Goal: Task Accomplishment & Management: Use online tool/utility

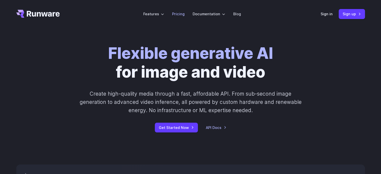
click at [176, 13] on link "Pricing" at bounding box center [178, 14] width 13 height 6
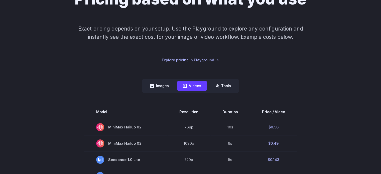
scroll to position [75, 0]
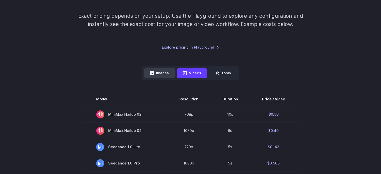
click at [158, 71] on button "Images" at bounding box center [159, 73] width 31 height 10
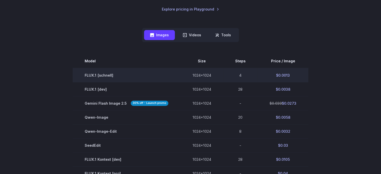
scroll to position [125, 0]
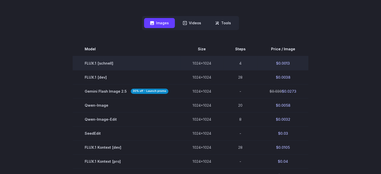
click at [103, 63] on td "FLUX.1 [schnell]" at bounding box center [127, 63] width 108 height 14
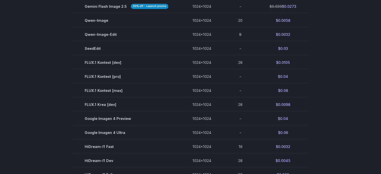
scroll to position [0, 0]
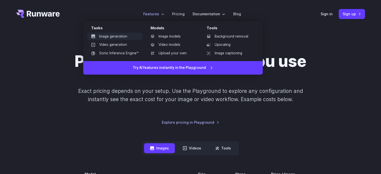
click at [122, 37] on link "Image generation" at bounding box center [114, 37] width 55 height 8
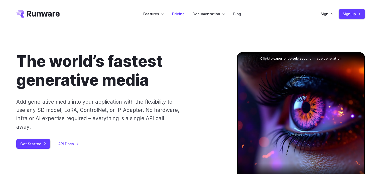
click at [177, 14] on link "Pricing" at bounding box center [178, 14] width 13 height 6
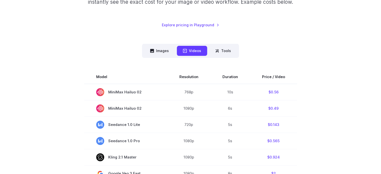
scroll to position [100, 0]
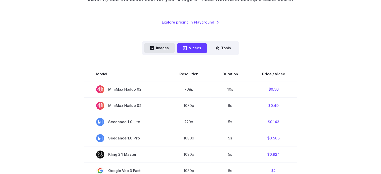
click at [163, 48] on button "Images" at bounding box center [159, 48] width 31 height 10
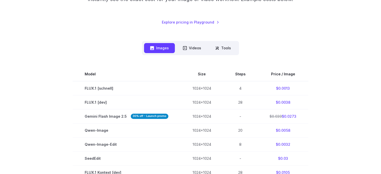
click at [277, 33] on div "Pricing based on what you use Exact pricing depends on your setup. Use the Play…" at bounding box center [190, 161] width 349 height 418
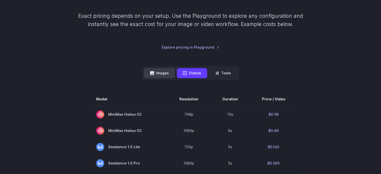
click at [162, 72] on button "Images" at bounding box center [159, 73] width 31 height 10
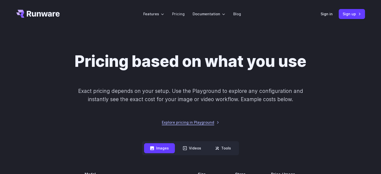
click at [216, 122] on link "Explore pricing in Playground" at bounding box center [190, 122] width 57 height 6
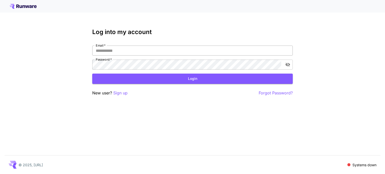
click at [205, 51] on input "Email   *" at bounding box center [192, 51] width 200 height 10
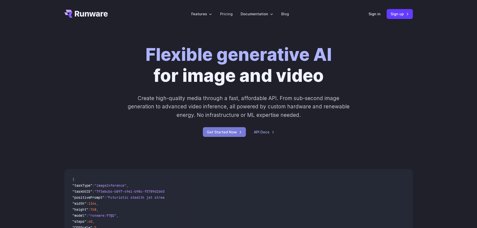
click at [225, 133] on link "Get Started Now" at bounding box center [224, 132] width 43 height 10
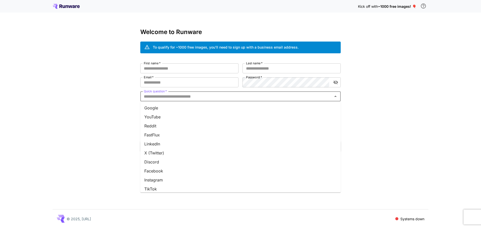
click at [201, 95] on input "Quick question   *" at bounding box center [236, 96] width 189 height 7
click at [155, 183] on li "Other" at bounding box center [240, 186] width 200 height 9
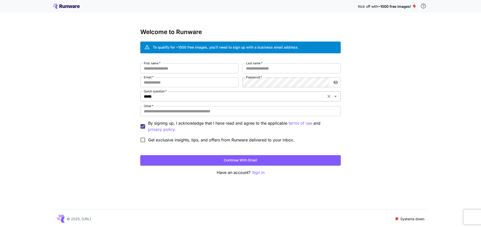
click at [174, 98] on input "*****" at bounding box center [233, 96] width 183 height 7
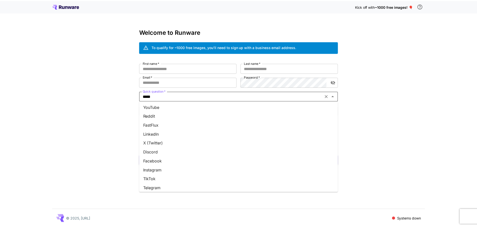
scroll to position [0, 0]
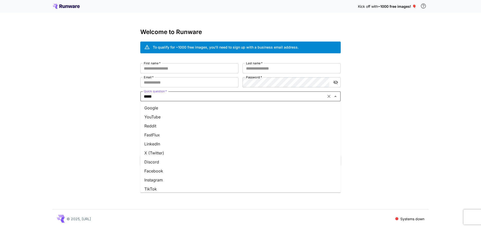
click at [161, 106] on li "Google" at bounding box center [240, 107] width 200 height 9
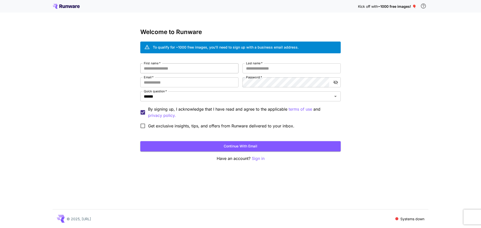
click at [182, 70] on input "First name   *" at bounding box center [189, 68] width 98 height 10
type input "**********"
type input "******"
type input "**********"
click at [273, 144] on button "Continue with email" at bounding box center [240, 146] width 200 height 10
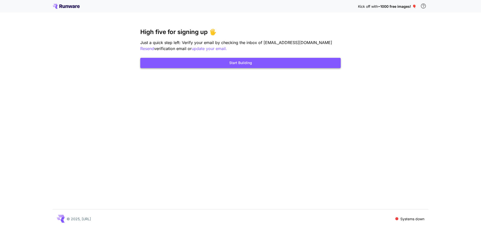
click at [202, 62] on button "Start Building" at bounding box center [240, 63] width 200 height 10
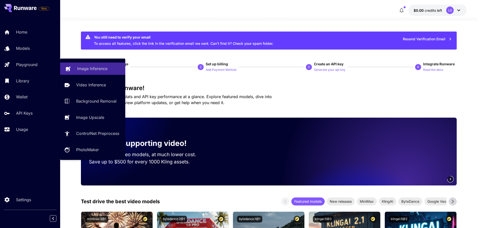
click at [81, 68] on p "Image Inference" at bounding box center [92, 69] width 30 height 6
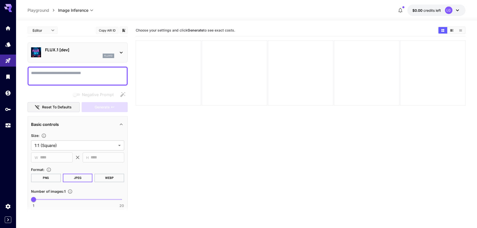
click at [462, 9] on button "$0.00 credits left LG" at bounding box center [437, 11] width 58 height 12
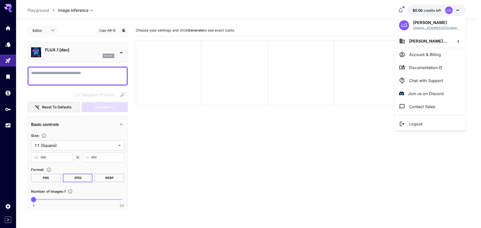
click at [459, 41] on icon at bounding box center [458, 41] width 2 height 3
drag, startPoint x: 282, startPoint y: 150, endPoint x: 269, endPoint y: 145, distance: 13.8
click at [282, 150] on div at bounding box center [240, 114] width 481 height 228
click at [8, 64] on div at bounding box center [240, 114] width 481 height 228
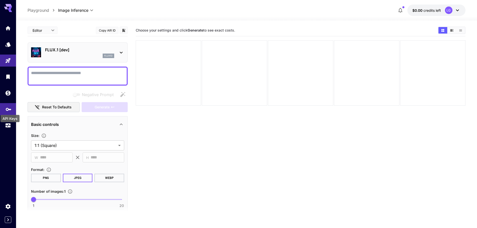
click at [9, 110] on icon "API Keys" at bounding box center [9, 108] width 6 height 6
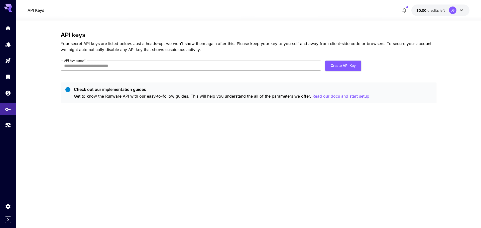
click at [217, 65] on input "API key name   *" at bounding box center [191, 66] width 260 height 10
type input "****"
click at [341, 68] on button "Create API Key" at bounding box center [343, 66] width 36 height 10
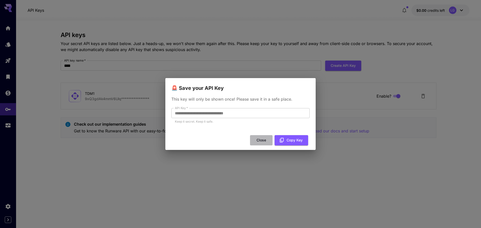
click at [263, 141] on button "Close" at bounding box center [261, 140] width 23 height 10
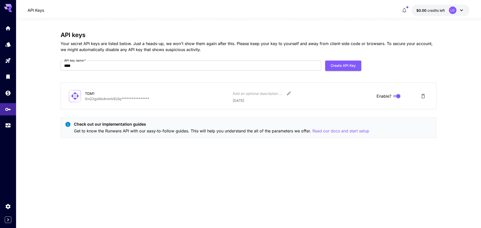
click at [92, 93] on div "TDM1" at bounding box center [110, 93] width 50 height 5
copy div "TDM1"
click at [8, 126] on icon "Usage" at bounding box center [8, 124] width 5 height 3
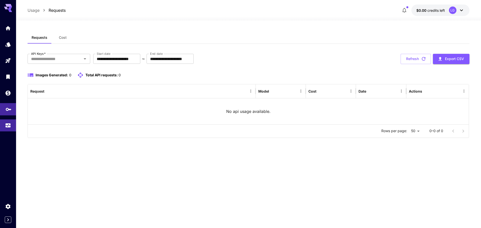
click at [10, 111] on icon "API Keys" at bounding box center [9, 108] width 6 height 6
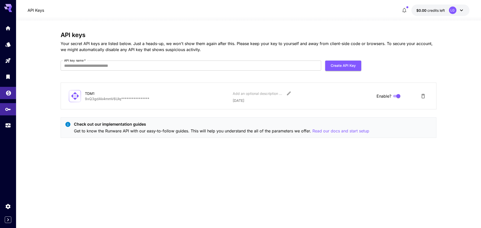
click at [11, 96] on link at bounding box center [8, 93] width 16 height 12
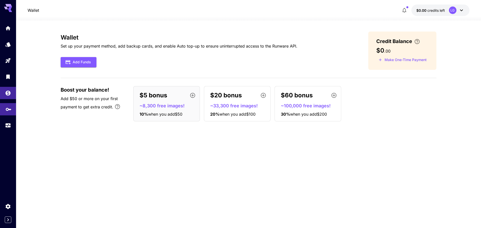
click at [7, 108] on icon "API Keys" at bounding box center [9, 107] width 6 height 3
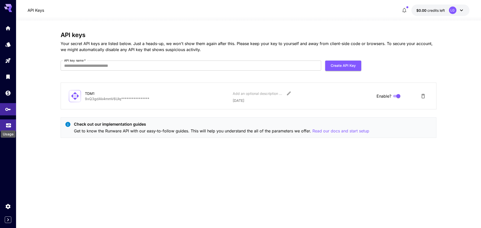
click at [9, 123] on icon "Usage" at bounding box center [8, 123] width 5 height 3
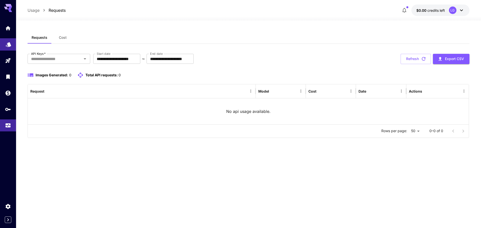
click at [6, 43] on icon "Models" at bounding box center [9, 43] width 6 height 6
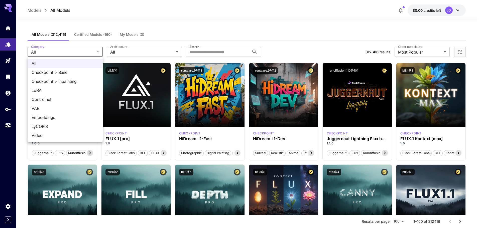
click at [128, 50] on div at bounding box center [240, 114] width 481 height 228
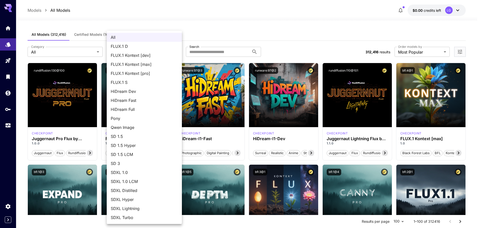
click at [133, 46] on span "FLUX.1 D" at bounding box center [144, 46] width 67 height 6
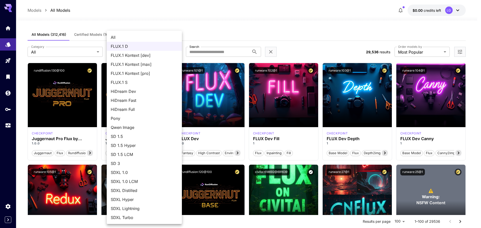
click at [233, 39] on div at bounding box center [240, 114] width 481 height 228
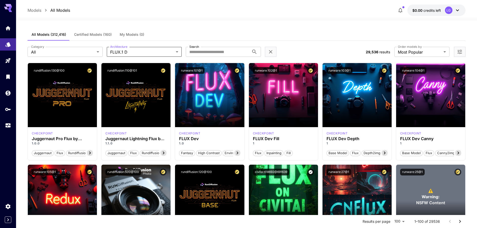
click at [76, 58] on div "**********" at bounding box center [247, 52] width 438 height 22
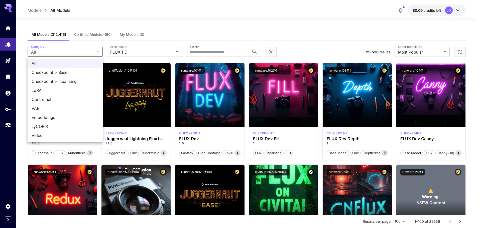
click at [154, 54] on div at bounding box center [240, 114] width 481 height 228
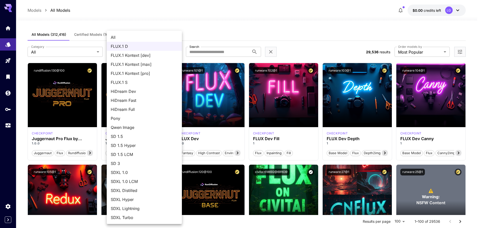
click at [131, 130] on span "Qwen Image" at bounding box center [144, 127] width 67 height 6
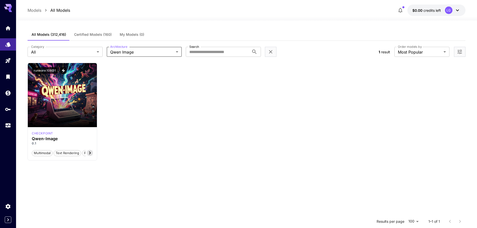
click at [157, 52] on body "**********" at bounding box center [238, 159] width 477 height 319
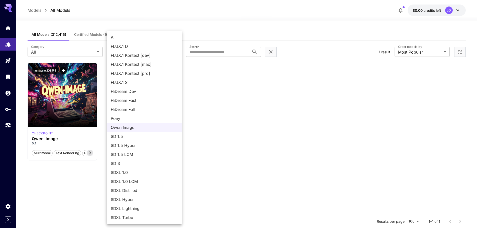
click at [232, 113] on div at bounding box center [240, 114] width 481 height 228
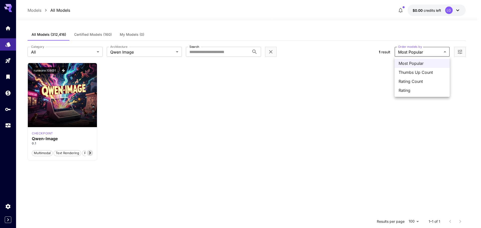
click at [409, 53] on body "**********" at bounding box center [240, 159] width 481 height 319
click at [170, 53] on div at bounding box center [240, 114] width 481 height 228
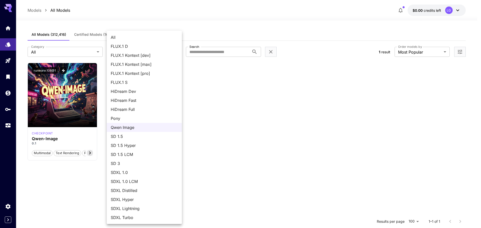
click at [163, 52] on body "**********" at bounding box center [240, 159] width 481 height 319
click at [149, 46] on span "FLUX.1 D" at bounding box center [144, 46] width 67 height 6
type input "******"
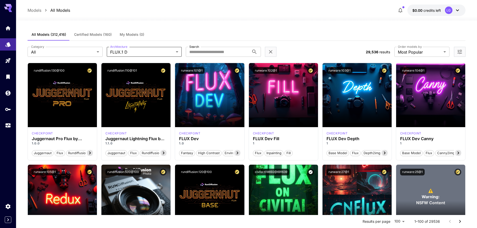
click at [103, 35] on span "Certified Models (160)" at bounding box center [93, 34] width 38 height 5
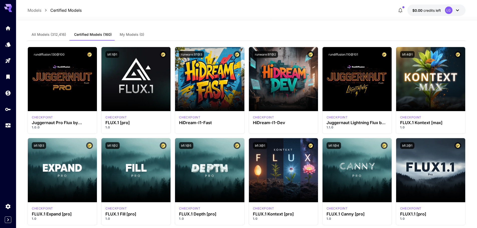
click at [134, 35] on span "My Models (0)" at bounding box center [132, 34] width 25 height 5
